Goal: Information Seeking & Learning: Learn about a topic

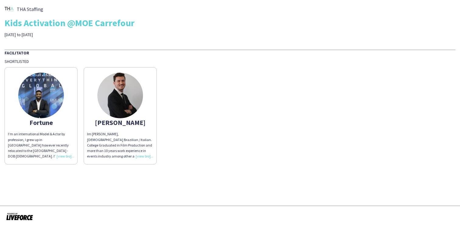
click at [43, 99] on img at bounding box center [41, 96] width 46 height 46
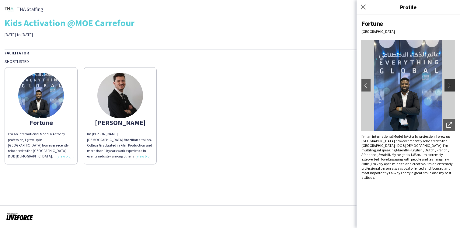
click at [449, 84] on app-icon "chevron-right" at bounding box center [450, 85] width 9 height 5
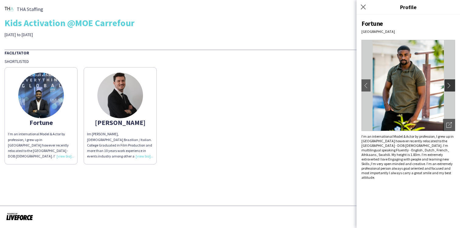
click at [449, 85] on app-icon "chevron-right" at bounding box center [450, 85] width 9 height 5
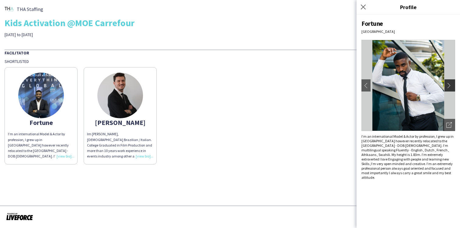
click at [449, 85] on app-icon "chevron-right" at bounding box center [450, 85] width 9 height 5
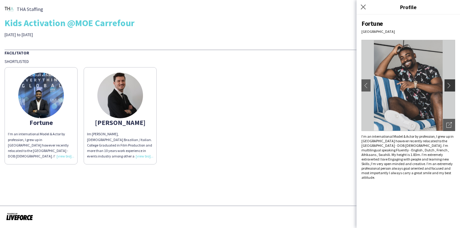
click at [449, 85] on app-icon "chevron-right" at bounding box center [450, 85] width 9 height 5
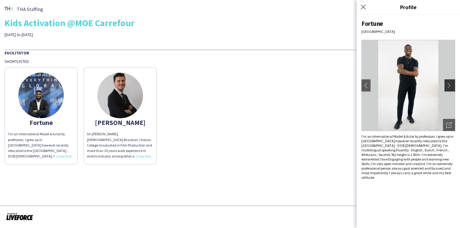
click at [450, 85] on app-icon "chevron-right" at bounding box center [450, 85] width 9 height 5
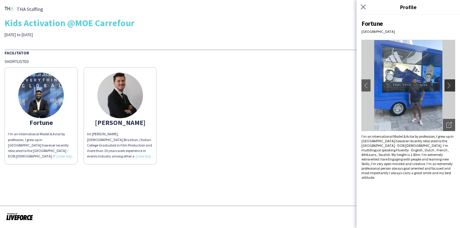
click at [449, 85] on app-icon "chevron-right" at bounding box center [450, 85] width 9 height 5
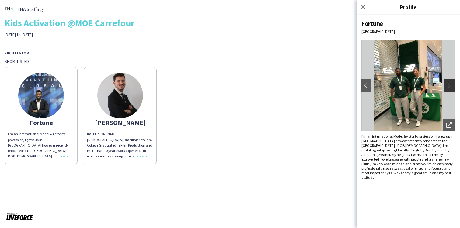
click at [449, 84] on app-icon "chevron-right" at bounding box center [450, 85] width 9 height 5
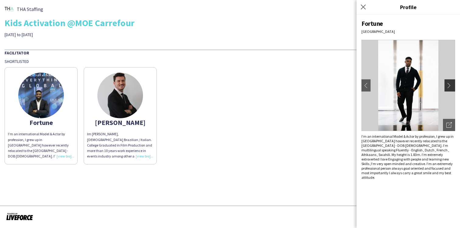
click at [449, 84] on app-icon "chevron-right" at bounding box center [450, 85] width 9 height 5
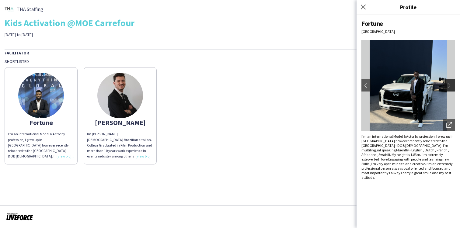
click at [449, 84] on app-icon "chevron-right" at bounding box center [450, 85] width 9 height 5
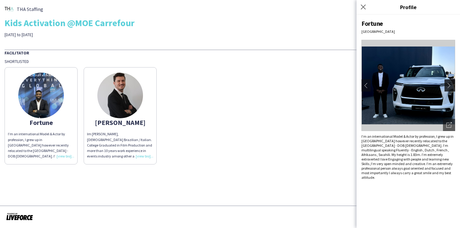
click at [449, 84] on app-icon "chevron-right" at bounding box center [450, 85] width 9 height 5
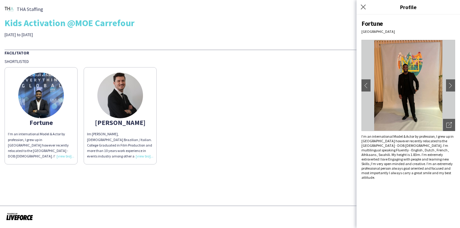
click at [141, 156] on div "Im [PERSON_NAME], [DEMOGRAPHIC_DATA] Brazilian / Italian. College Graduated in …" at bounding box center [120, 145] width 66 height 28
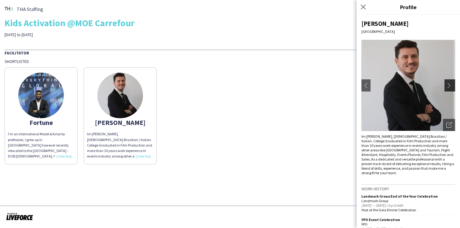
click at [450, 84] on app-icon "chevron-right" at bounding box center [450, 85] width 9 height 5
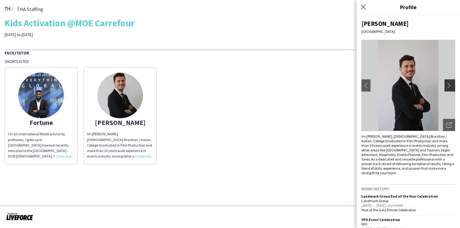
click at [449, 85] on app-icon "chevron-right" at bounding box center [450, 85] width 9 height 5
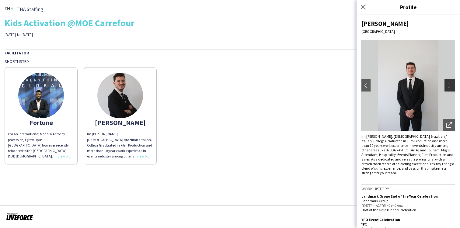
click at [449, 85] on app-icon "chevron-right" at bounding box center [450, 85] width 9 height 5
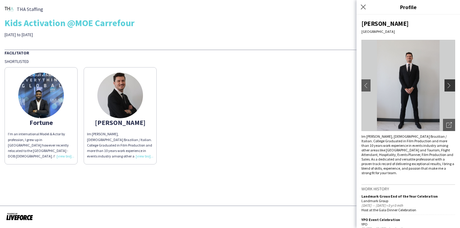
click at [449, 85] on app-icon "chevron-right" at bounding box center [450, 85] width 9 height 5
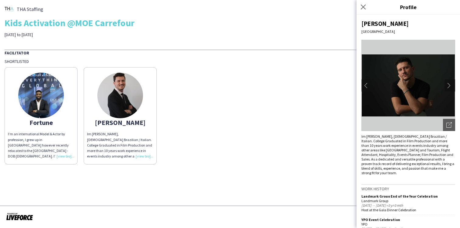
click at [449, 85] on app-icon "chevron-right" at bounding box center [450, 85] width 9 height 5
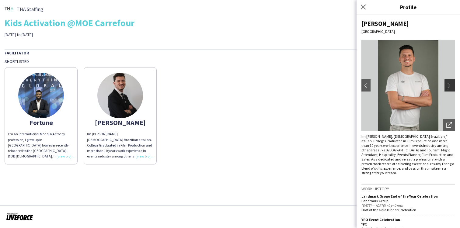
click at [448, 84] on app-icon "chevron-right" at bounding box center [450, 85] width 9 height 5
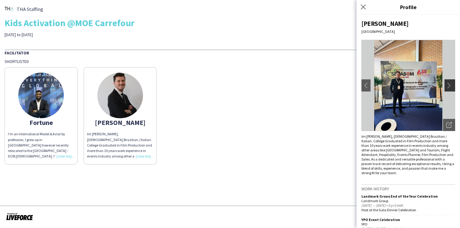
click at [448, 84] on app-icon "chevron-right" at bounding box center [450, 85] width 9 height 5
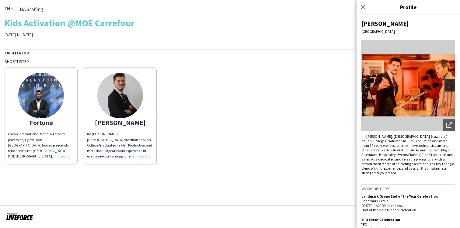
click at [448, 84] on app-icon "chevron-right" at bounding box center [450, 85] width 9 height 5
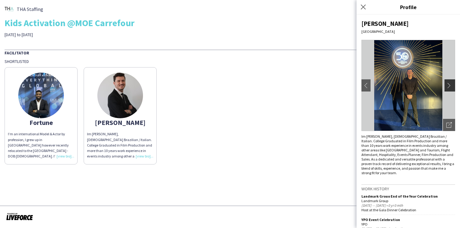
click at [449, 84] on app-icon "chevron-right" at bounding box center [450, 85] width 9 height 5
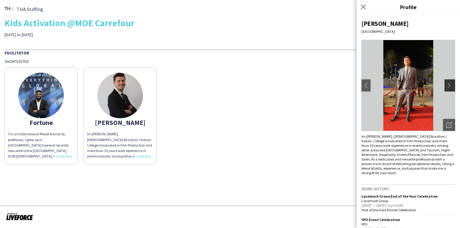
click at [449, 84] on app-icon "chevron-right" at bounding box center [450, 85] width 9 height 5
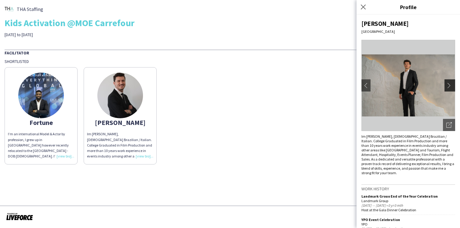
click at [449, 84] on app-icon "chevron-right" at bounding box center [450, 85] width 9 height 5
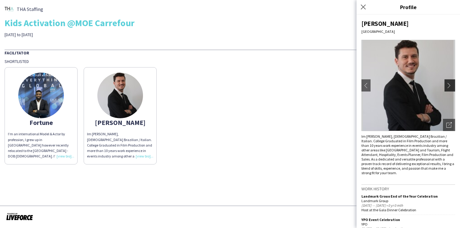
click at [449, 84] on app-icon "chevron-right" at bounding box center [450, 85] width 9 height 5
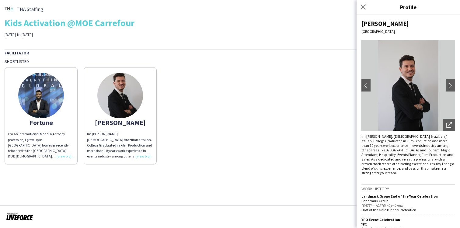
click at [65, 155] on div "I’m an international Model & Actor by profession, I grew up in [GEOGRAPHIC_DATA…" at bounding box center [41, 145] width 66 height 28
